Goal: Task Accomplishment & Management: Use online tool/utility

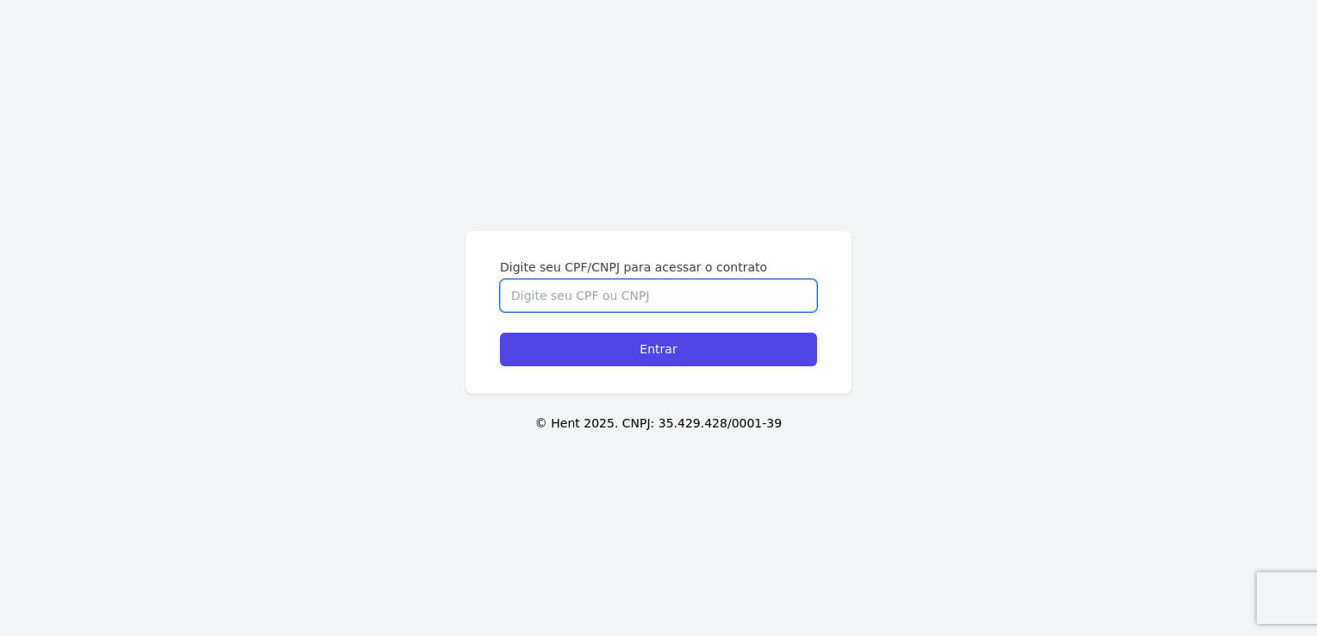
click at [552, 300] on input "Digite seu CPF/CNPJ para acessar o contrato" at bounding box center [658, 295] width 317 height 33
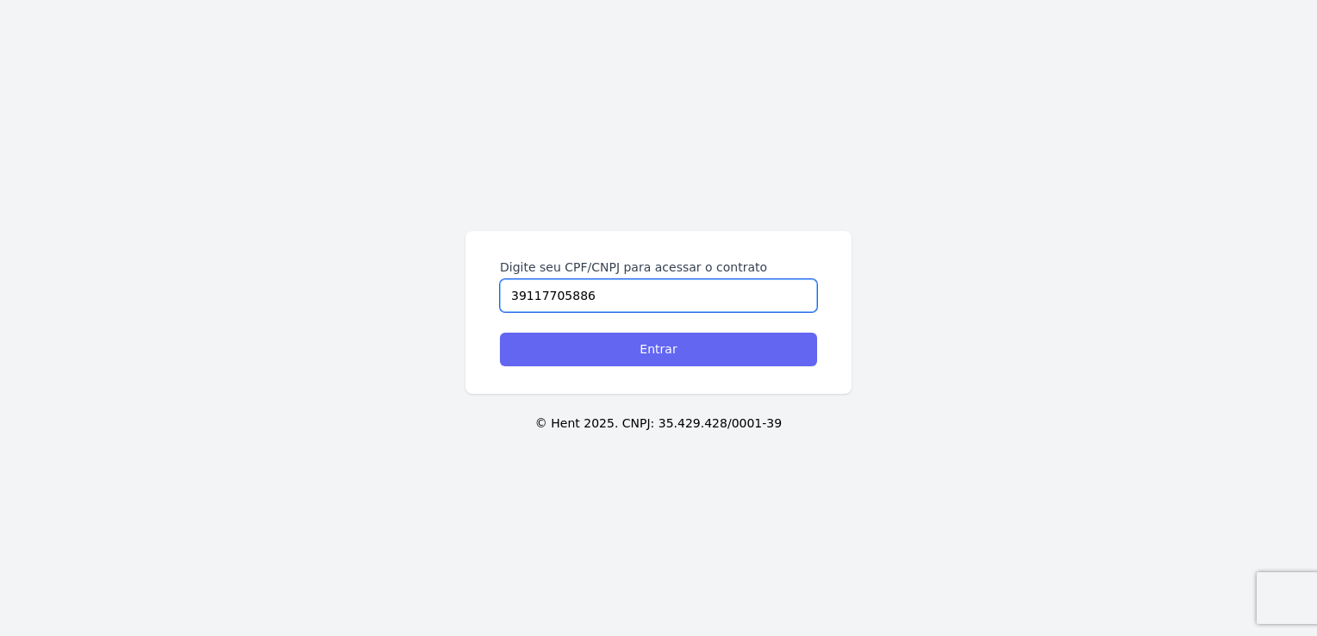
type input "39117705886"
click at [670, 343] on input "Entrar" at bounding box center [658, 350] width 317 height 34
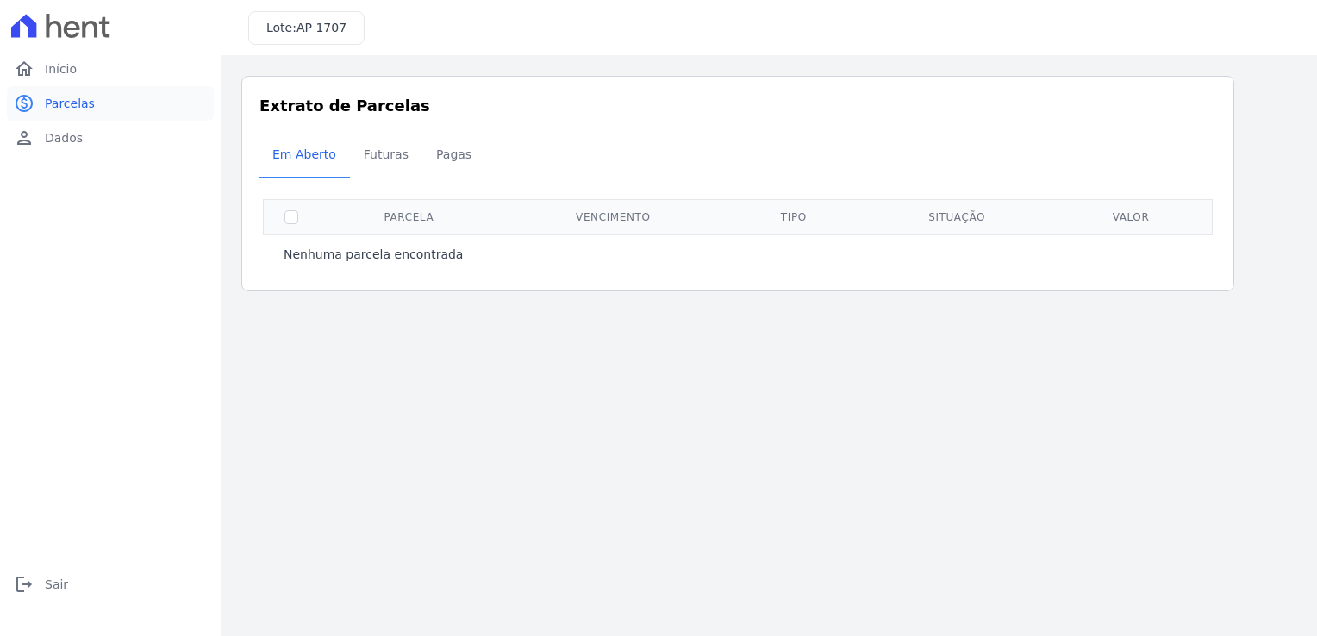
click at [70, 91] on link "paid Parcelas" at bounding box center [110, 103] width 207 height 34
click at [56, 63] on span "Início" at bounding box center [61, 68] width 32 height 17
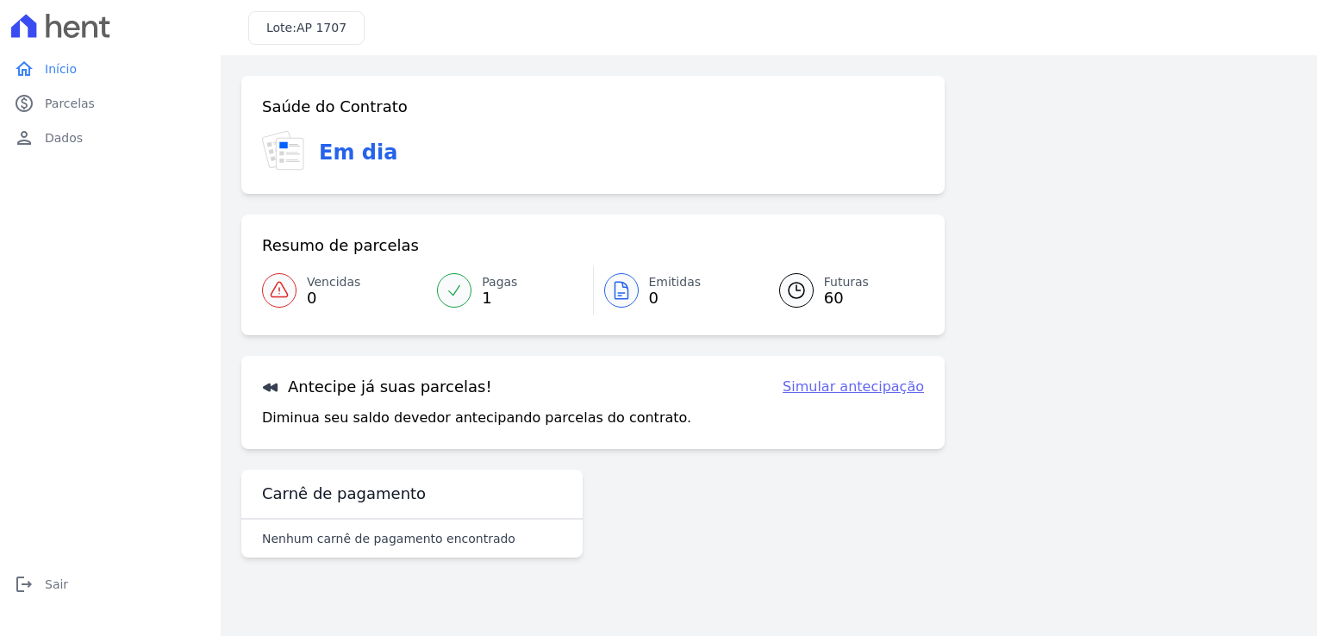
click at [489, 285] on span "Pagas" at bounding box center [499, 282] width 35 height 18
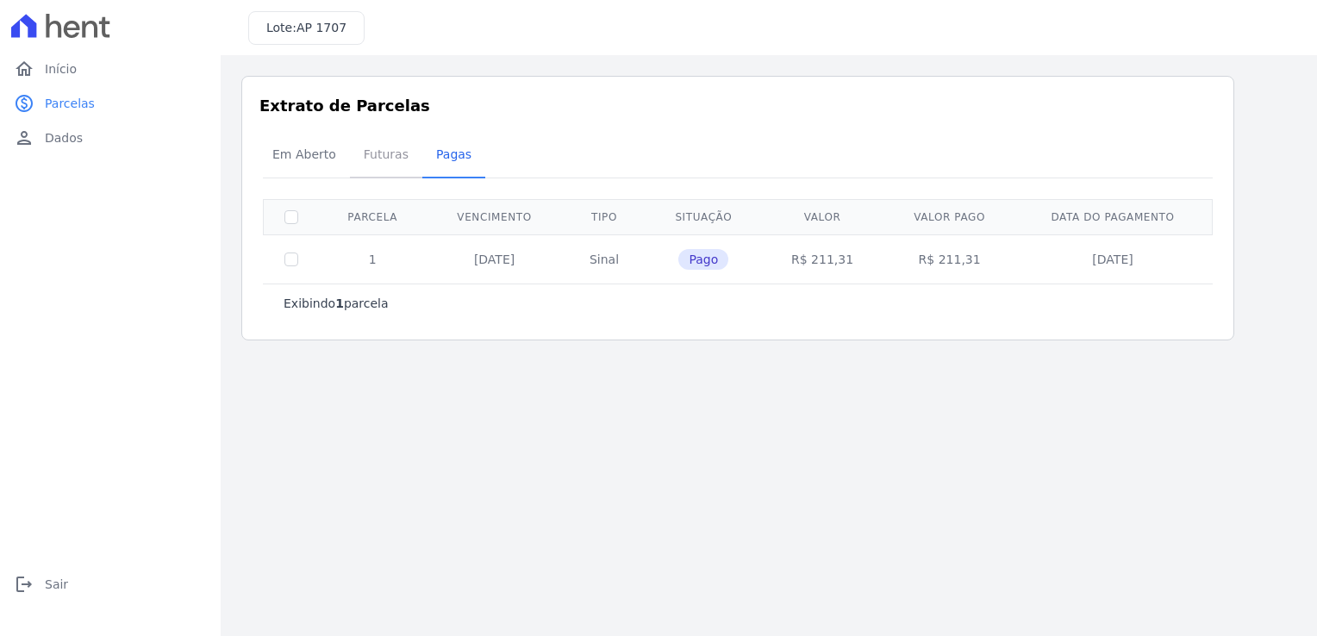
click at [372, 153] on span "Futuras" at bounding box center [386, 154] width 66 height 34
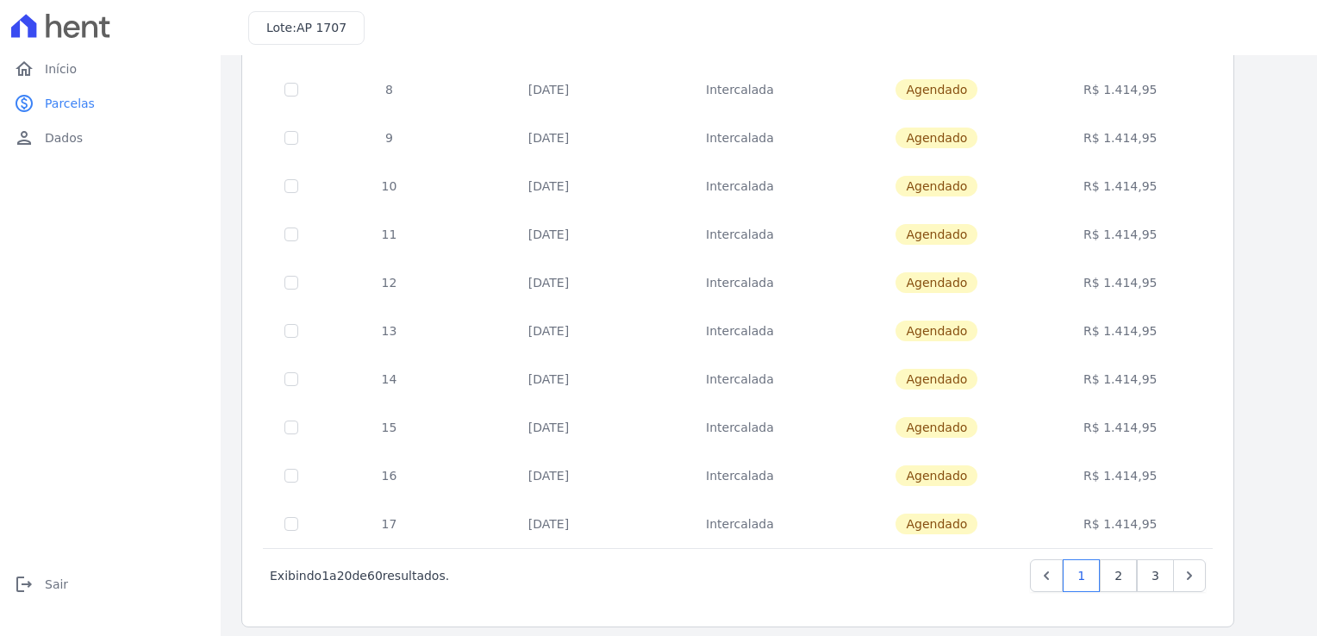
scroll to position [662, 0]
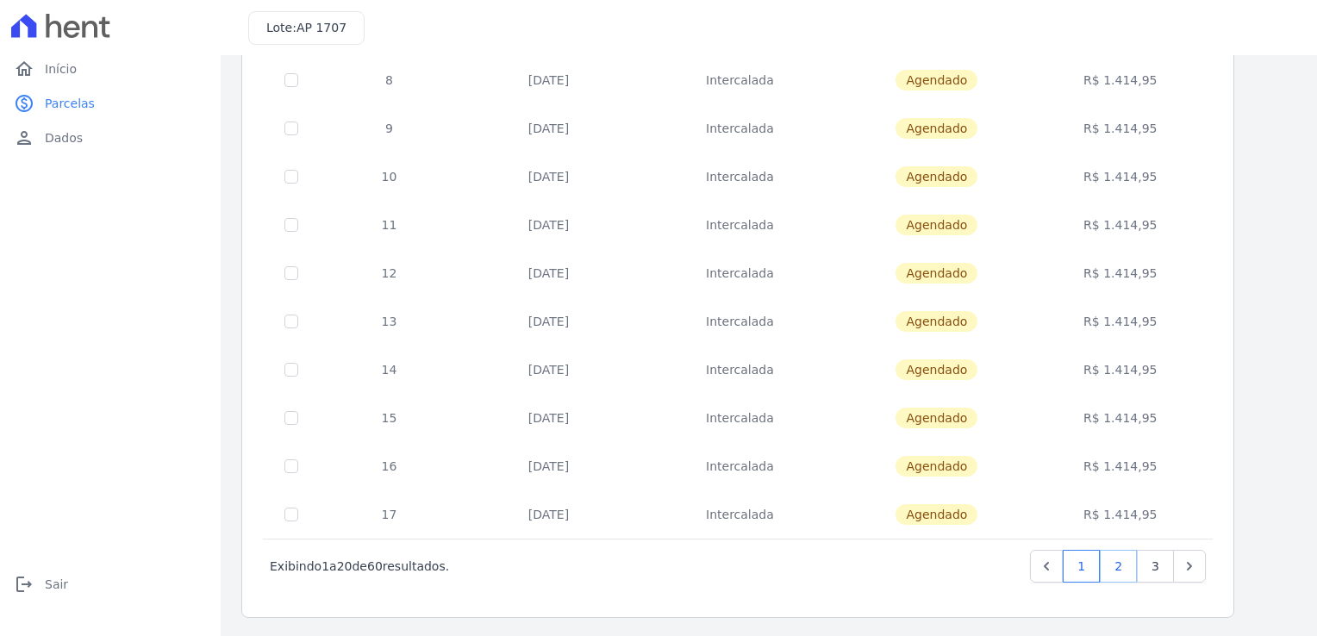
click at [1122, 561] on link "2" at bounding box center [1118, 566] width 37 height 33
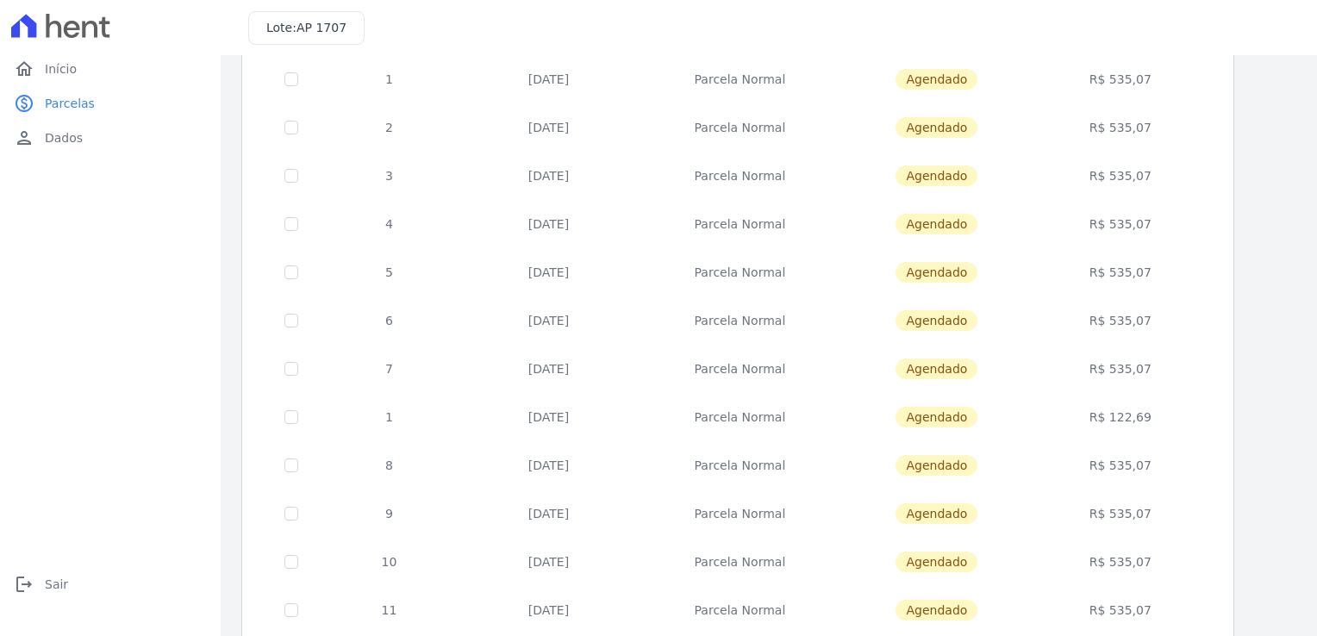
scroll to position [662, 0]
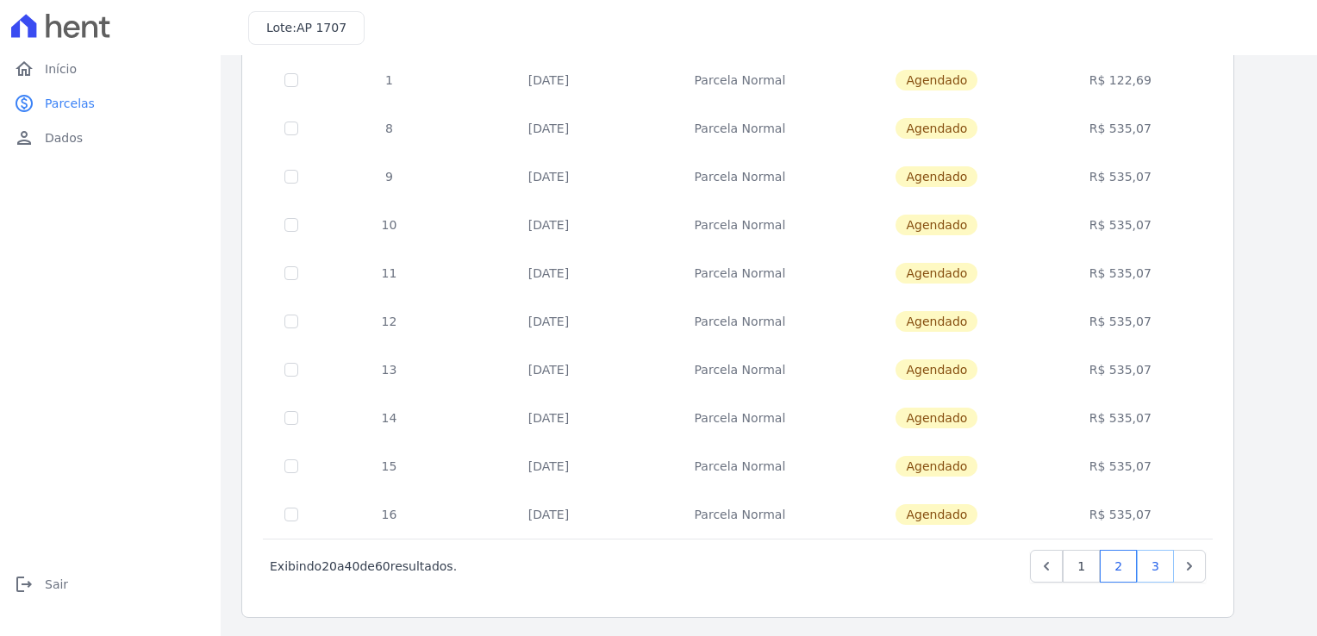
click at [1162, 562] on link "3" at bounding box center [1155, 566] width 37 height 33
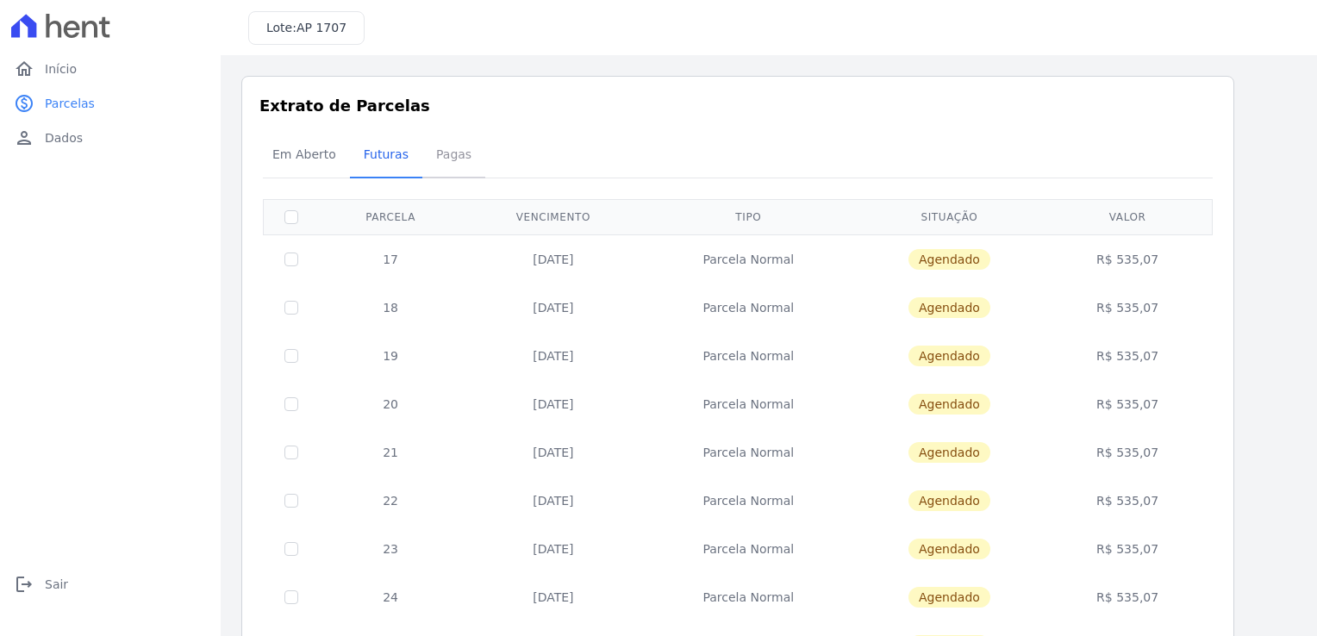
click at [436, 155] on span "Pagas" at bounding box center [454, 154] width 56 height 34
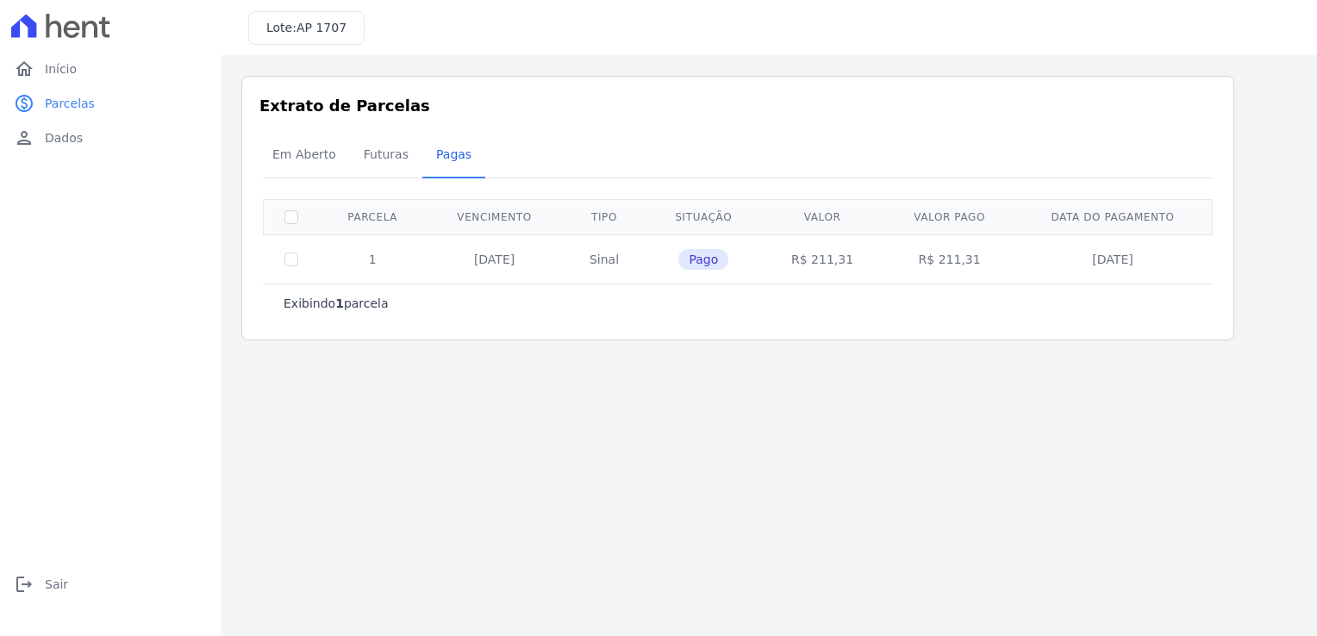
click at [509, 256] on td "10/04/2025" at bounding box center [494, 258] width 136 height 49
click at [293, 147] on span "Em Aberto" at bounding box center [304, 154] width 84 height 34
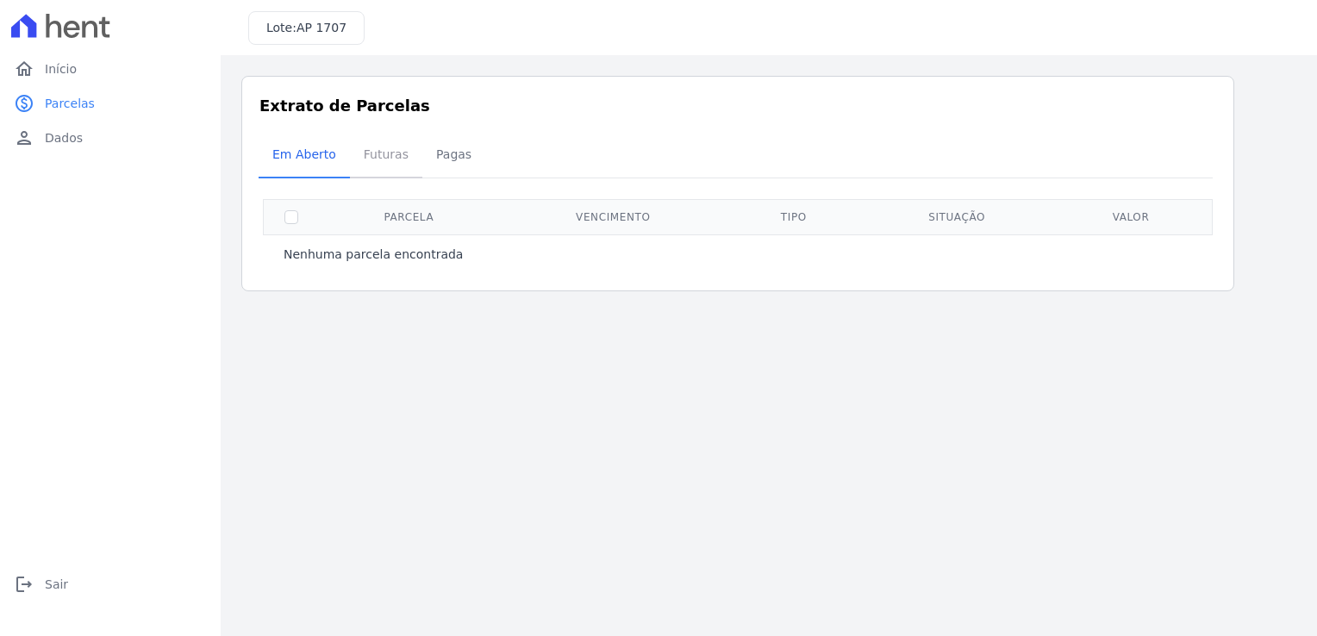
click at [361, 152] on span "Futuras" at bounding box center [386, 154] width 66 height 34
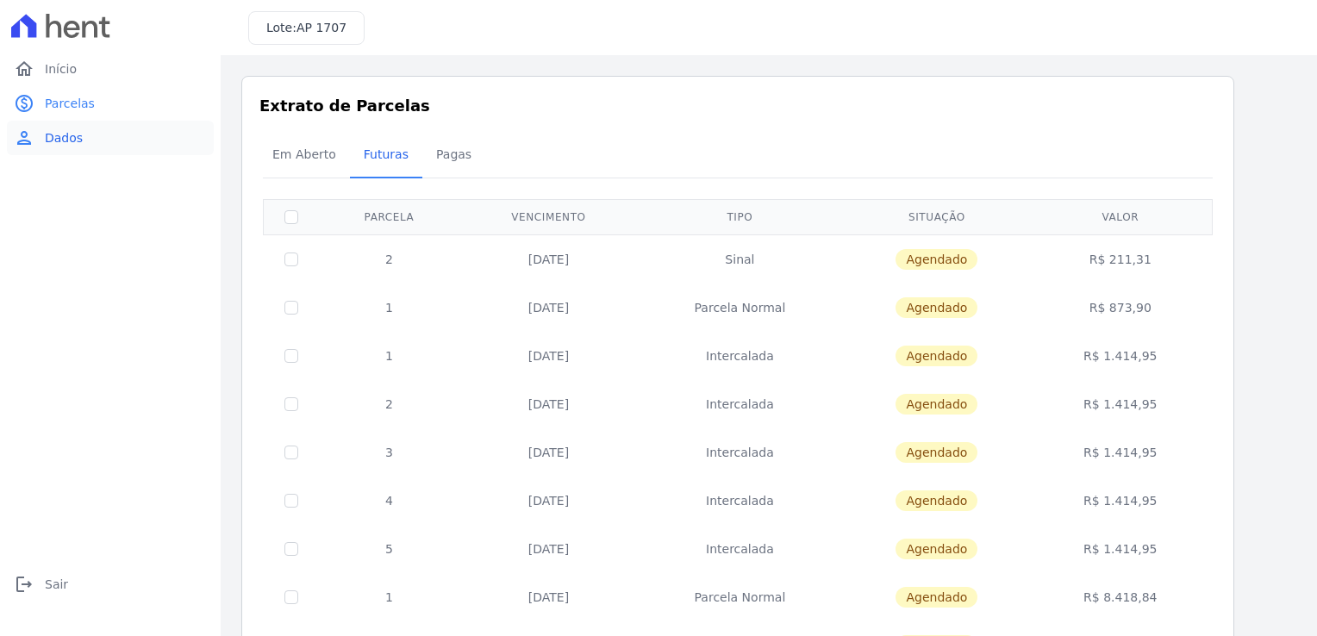
click at [62, 140] on span "Dados" at bounding box center [64, 137] width 38 height 17
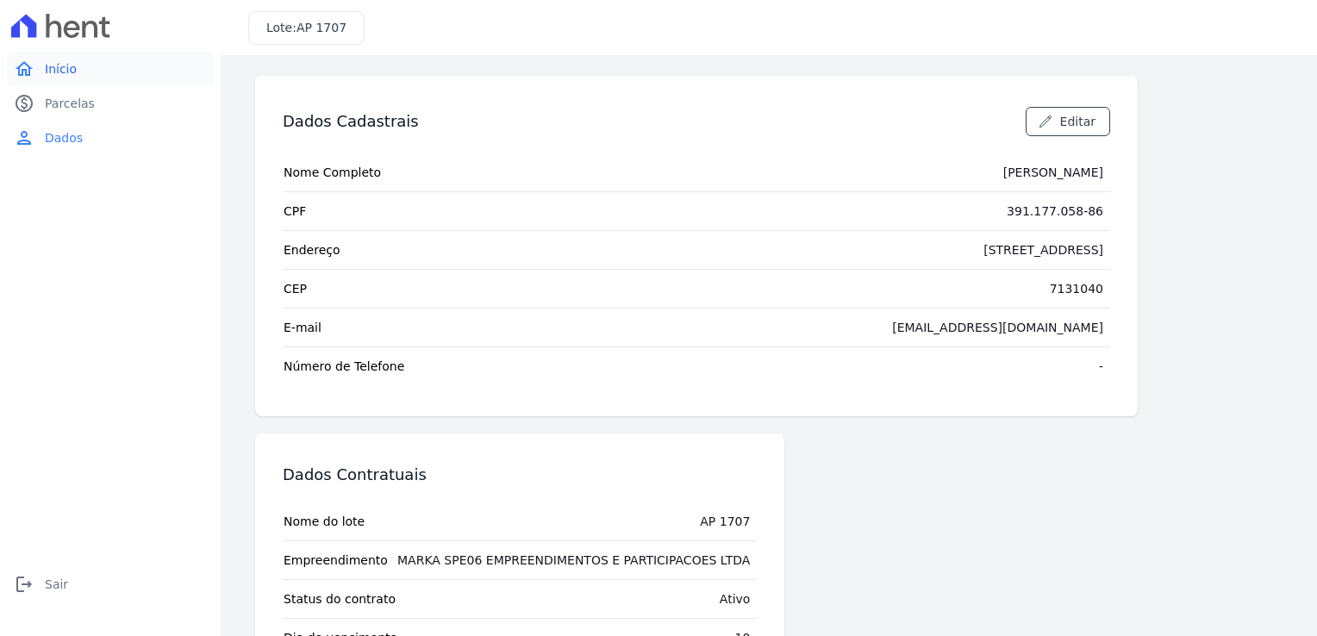
click at [62, 78] on link "home Início" at bounding box center [110, 69] width 207 height 34
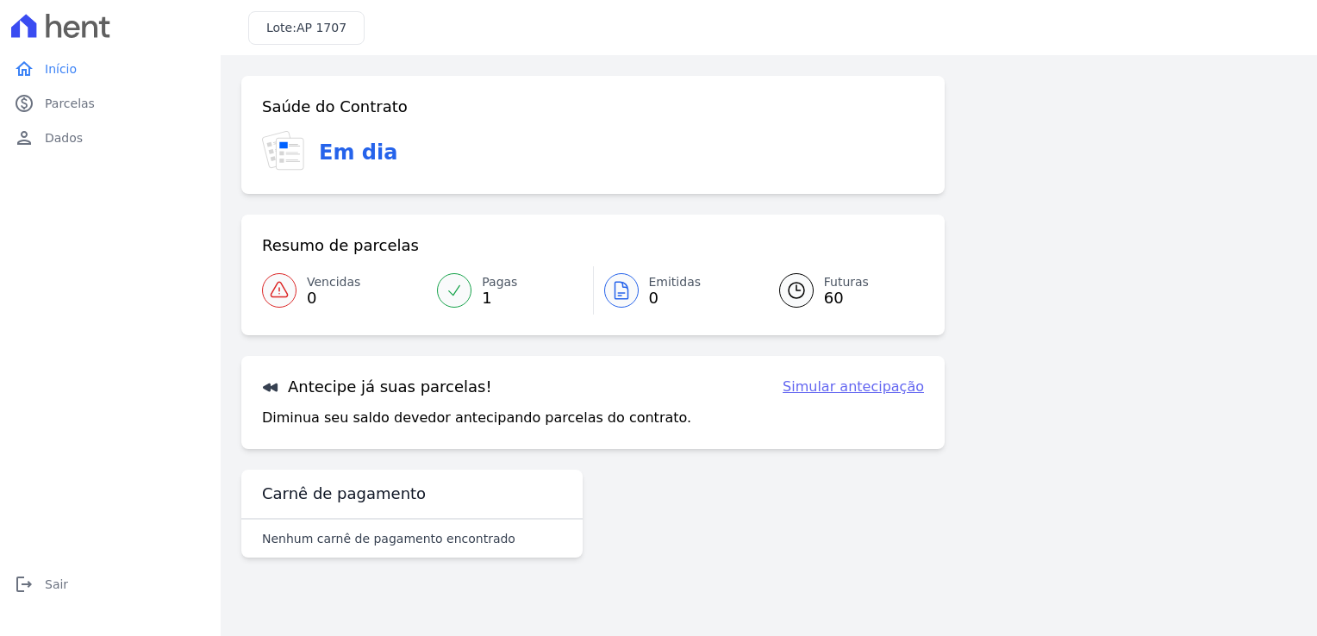
click at [353, 149] on h3 "Em dia" at bounding box center [358, 152] width 78 height 31
click at [883, 393] on link "Simular antecipação" at bounding box center [853, 387] width 141 height 21
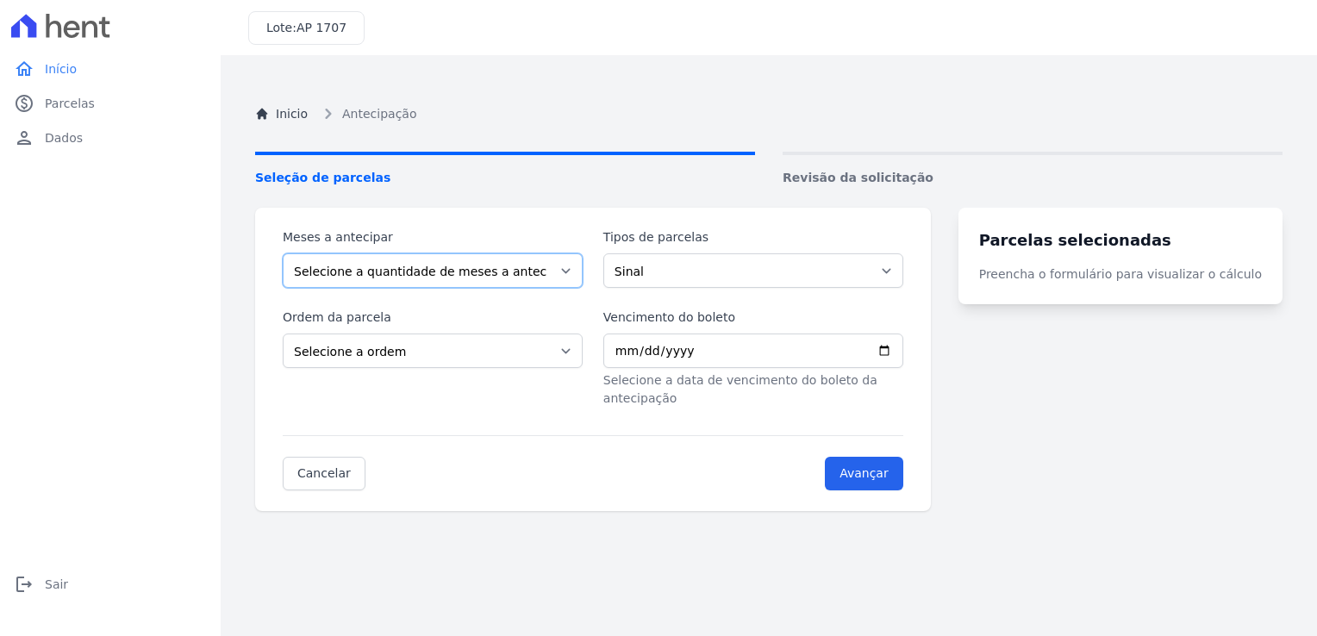
click at [509, 267] on select "Selecione a quantidade de meses a antecipar 1 2 3 4 5 6 7 8 9 10 11 12 13 14 15…" at bounding box center [433, 270] width 300 height 34
select select "56"
click at [283, 253] on select "Selecione a quantidade de meses a antecipar 1 2 3 4 5 6 7 8 9 10 11 12 13 14 15…" at bounding box center [433, 270] width 300 height 34
click at [535, 354] on select "Selecione a ordem Últimas parcelas Primeiras parcelas" at bounding box center [433, 351] width 300 height 34
select select "ending"
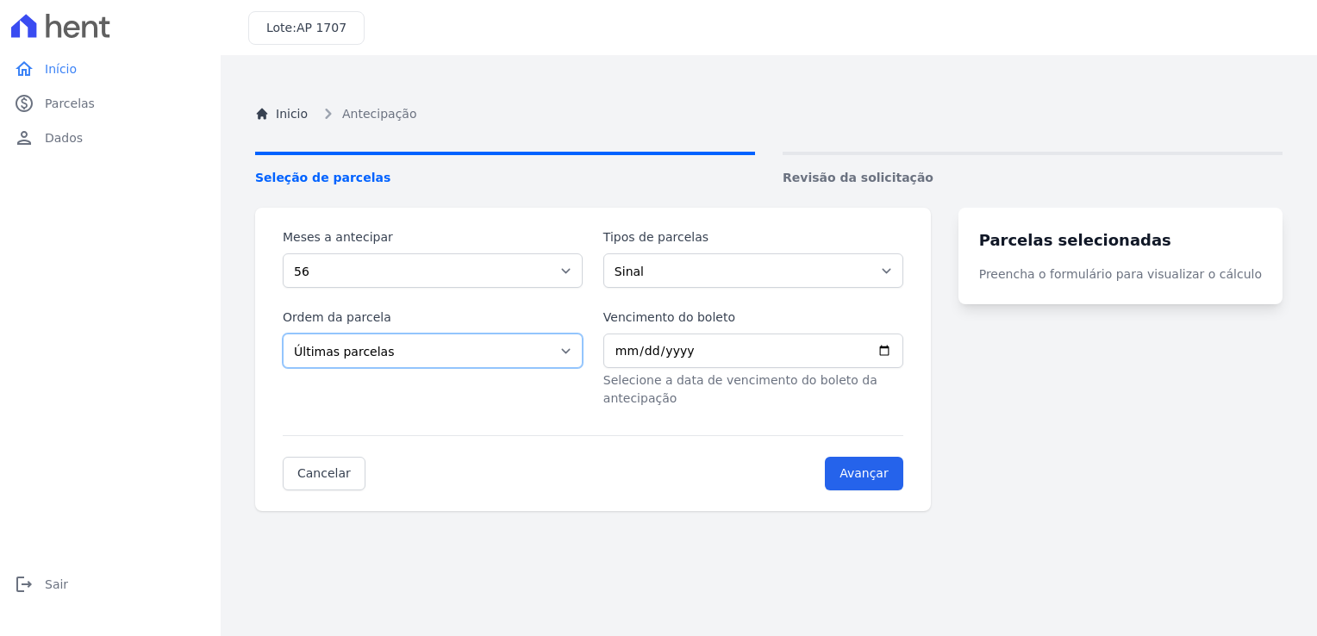
click at [283, 334] on select "Selecione a ordem Últimas parcelas Primeiras parcelas" at bounding box center [433, 351] width 300 height 34
click at [797, 265] on select "Sinal Parcela Normal Intercalada" at bounding box center [753, 270] width 300 height 34
select select "interleaved"
click at [614, 253] on select "Sinal Parcela Normal Intercalada" at bounding box center [753, 270] width 300 height 34
click at [786, 357] on input "Vencimento do boleto" at bounding box center [753, 351] width 300 height 34
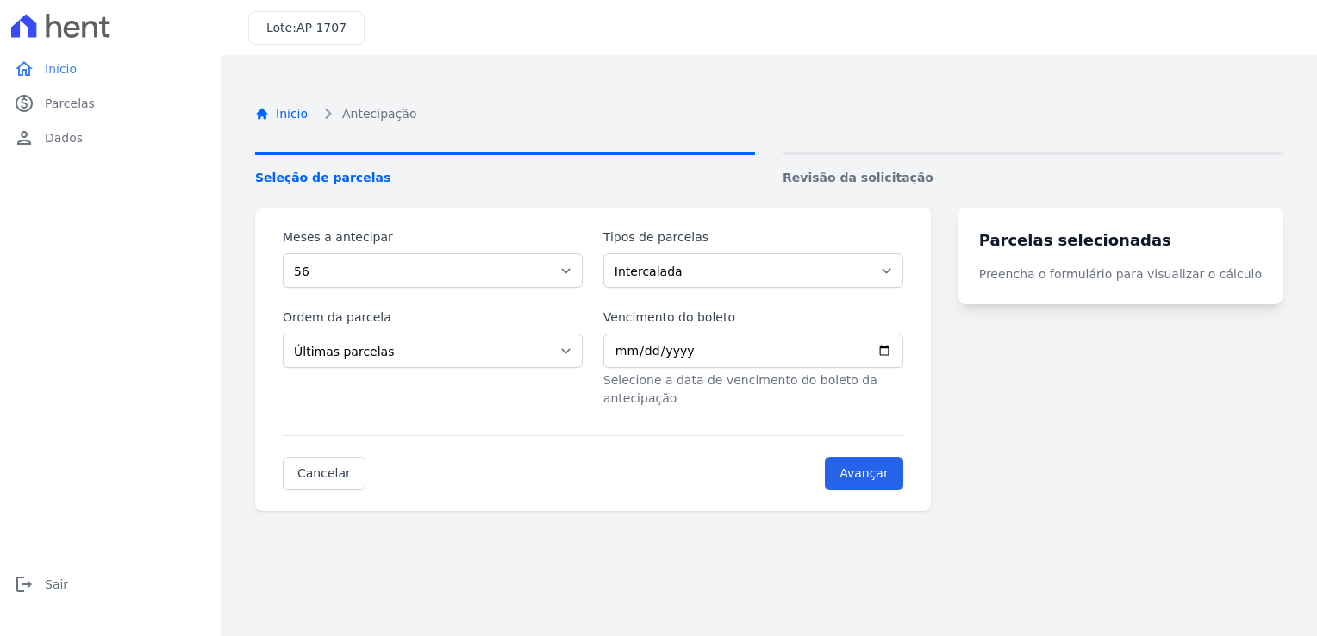
click at [284, 113] on link "Inicio" at bounding box center [281, 114] width 53 height 18
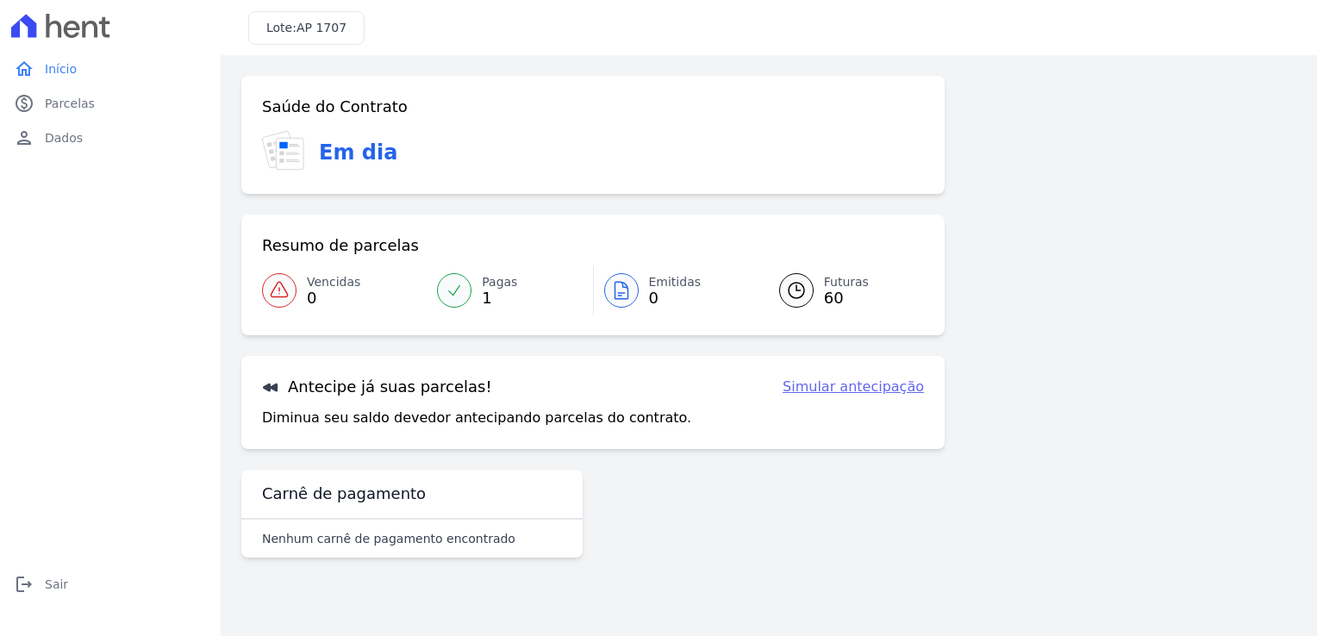
click at [481, 299] on link "Pagas 1" at bounding box center [510, 290] width 166 height 48
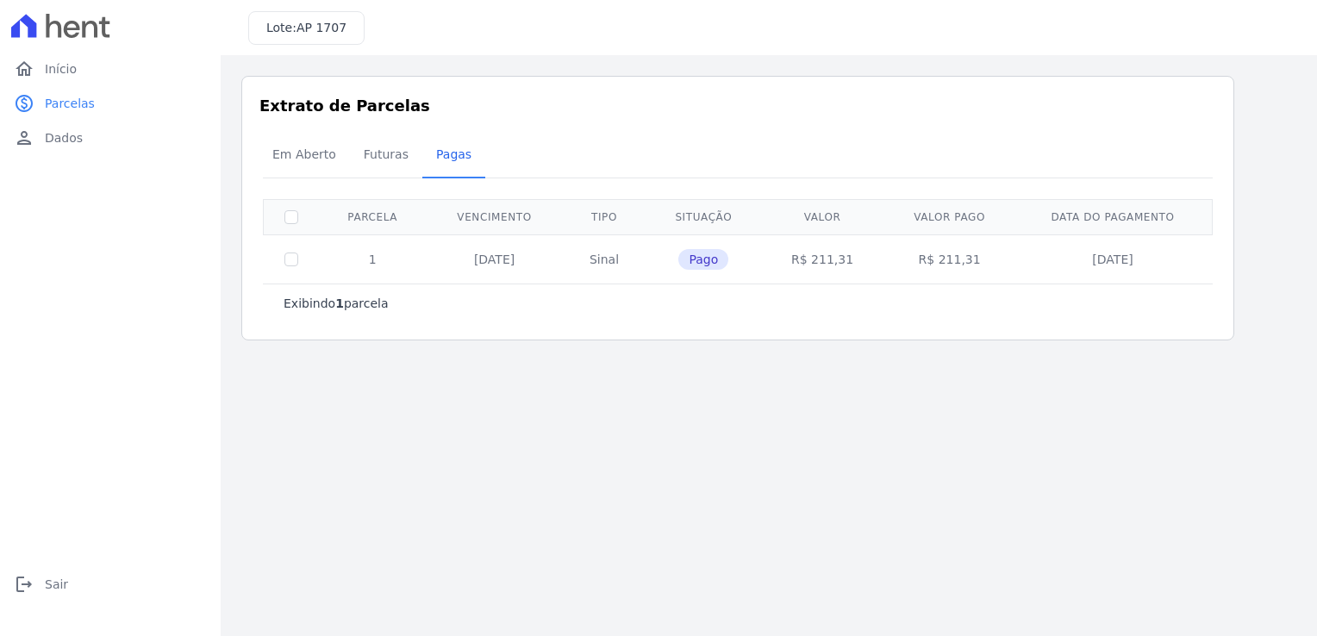
click at [494, 259] on td "10/04/2025" at bounding box center [494, 258] width 136 height 49
